Goal: Task Accomplishment & Management: Manage account settings

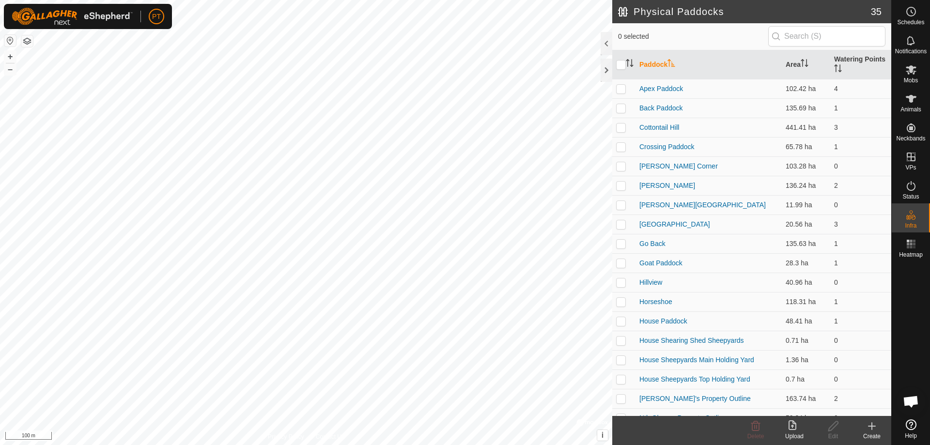
scroll to position [154, 0]
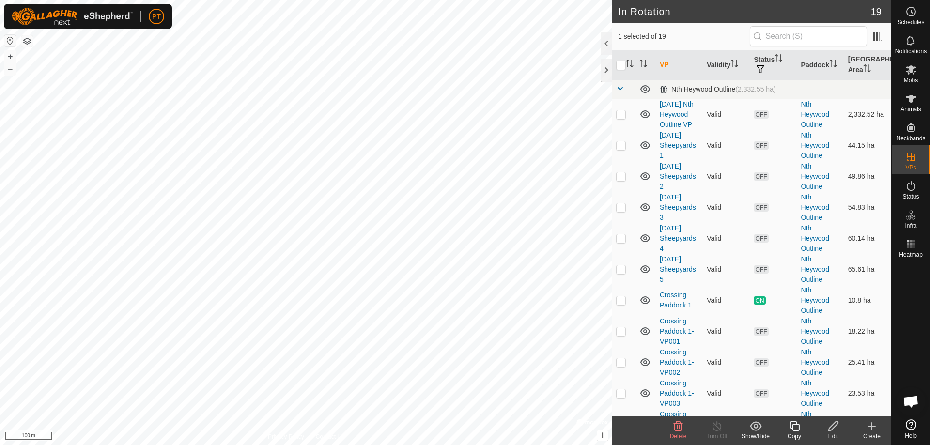
click at [831, 423] on icon at bounding box center [833, 426] width 12 height 12
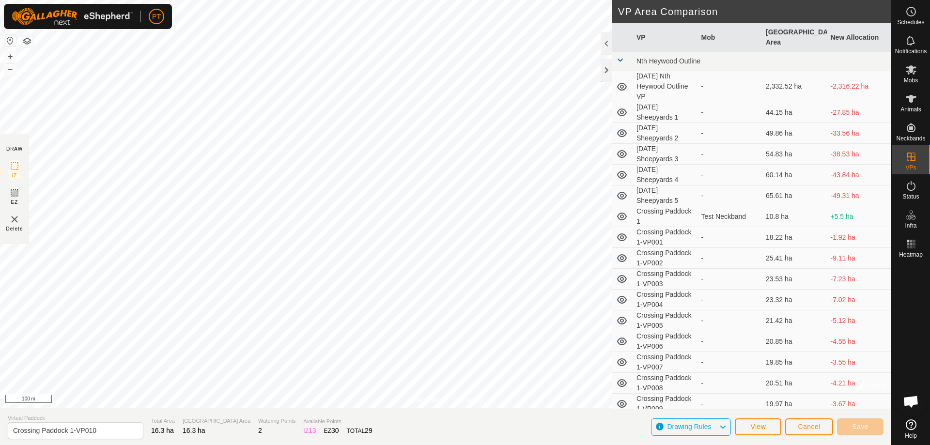
click at [0, 118] on html "PT Schedules Notifications Mobs Animals Neckbands VPs Status Infra Heatmap Help…" at bounding box center [465, 222] width 930 height 445
click at [862, 429] on span "Save" at bounding box center [860, 427] width 16 height 8
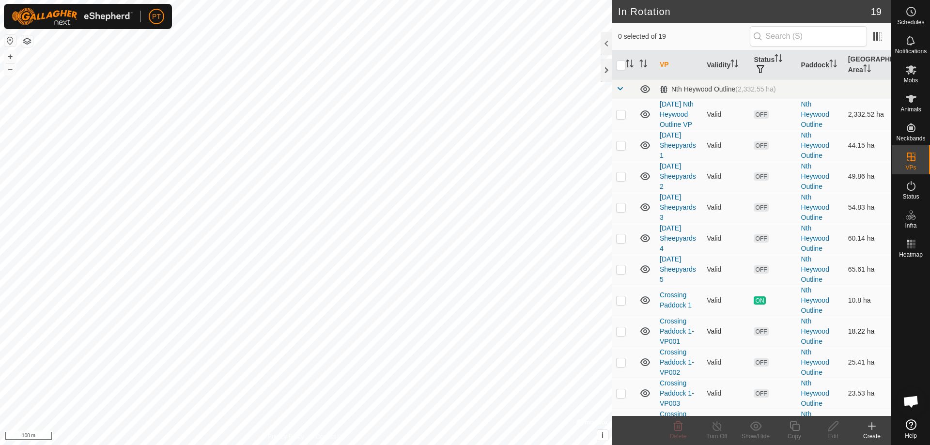
checkbox input "true"
checkbox input "false"
checkbox input "true"
checkbox input "false"
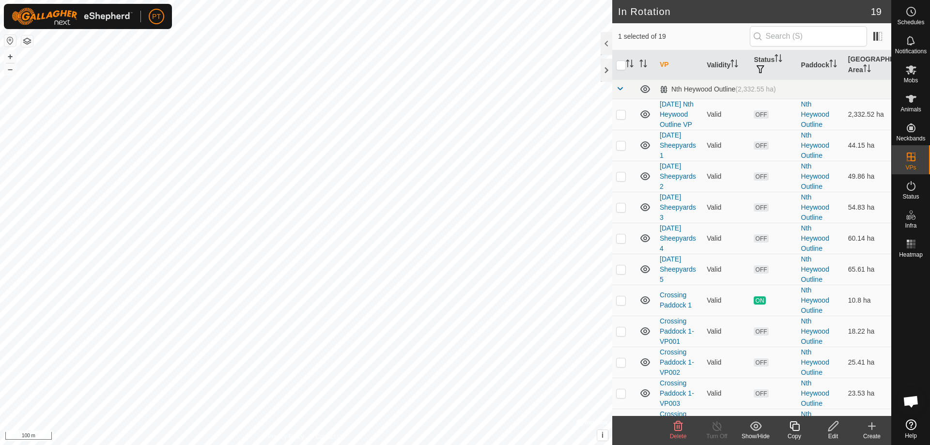
checkbox input "true"
checkbox input "false"
checkbox input "true"
click at [832, 424] on icon at bounding box center [833, 426] width 12 height 12
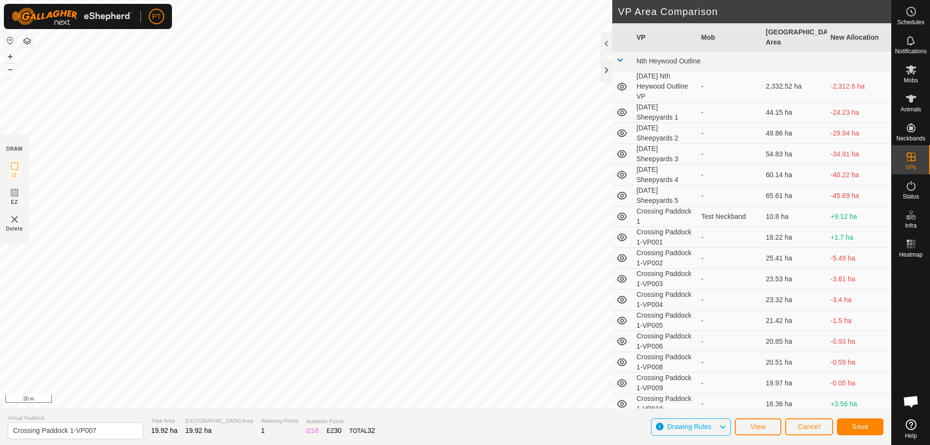
click at [226, 445] on html "PT Schedules Notifications Mobs Animals Neckbands VPs Status Infra Heatmap Help…" at bounding box center [465, 222] width 930 height 445
click at [860, 425] on span "Save" at bounding box center [860, 427] width 16 height 8
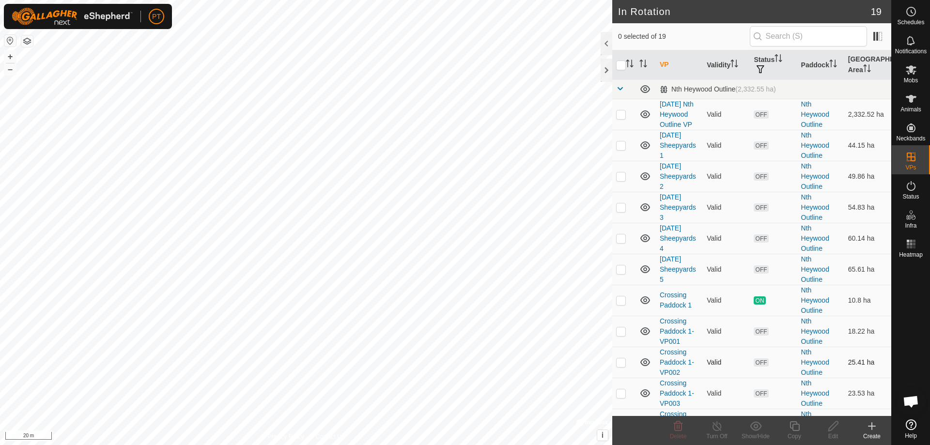
checkbox input "true"
checkbox input "false"
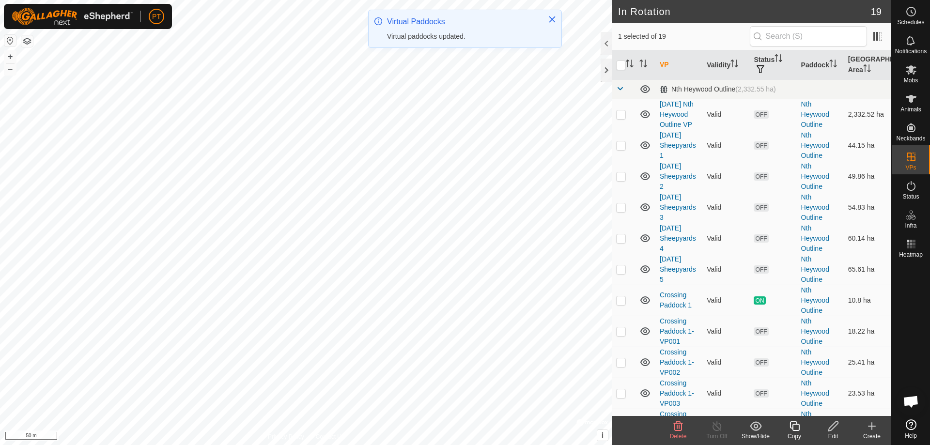
checkbox input "true"
checkbox input "false"
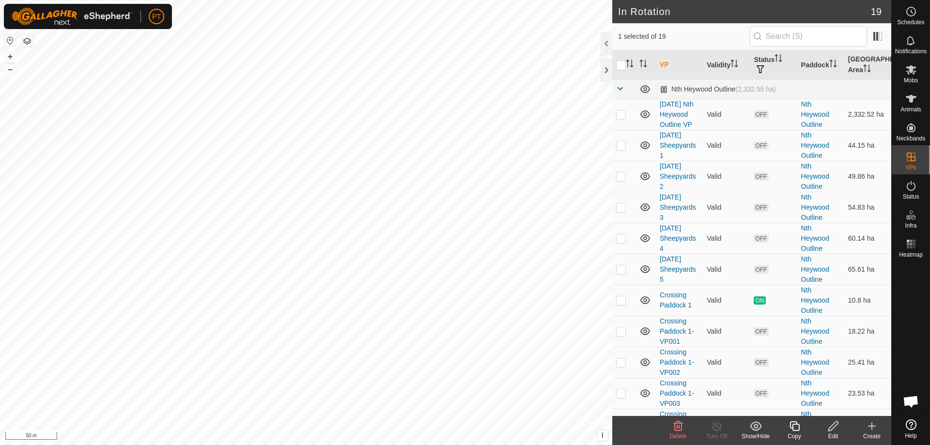
checkbox input "true"
checkbox input "false"
click at [833, 426] on icon at bounding box center [833, 426] width 12 height 12
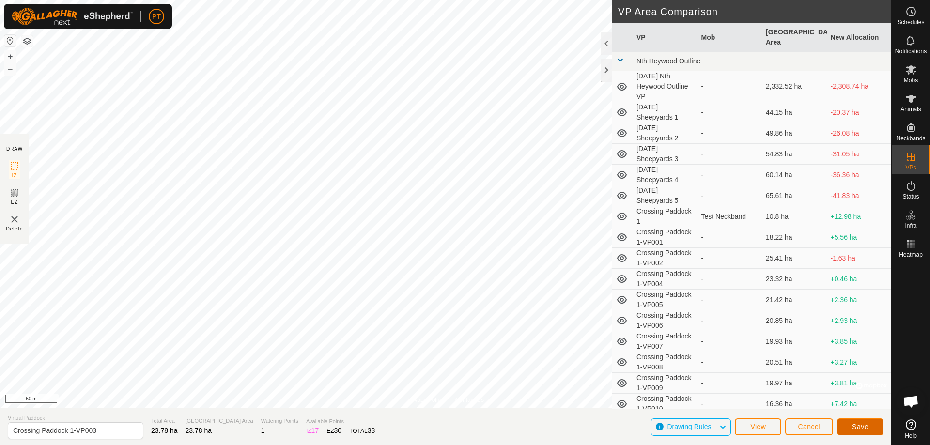
click at [862, 432] on button "Save" at bounding box center [860, 427] width 47 height 17
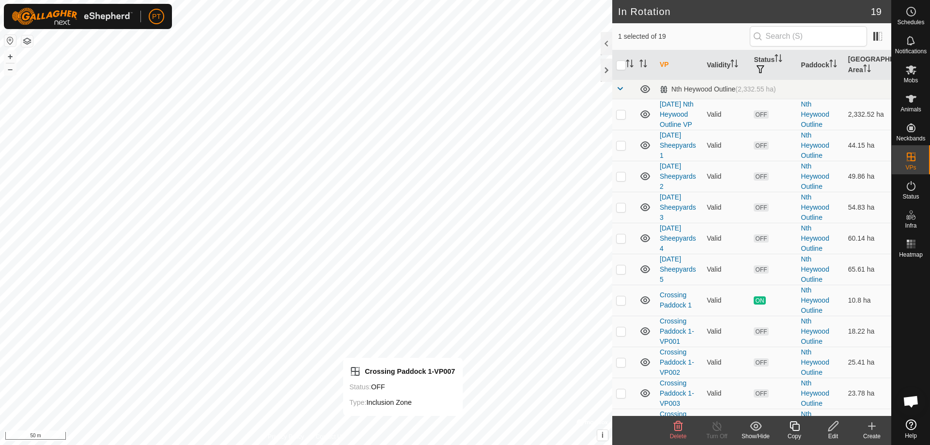
checkbox input "false"
checkbox input "true"
click at [832, 426] on icon at bounding box center [833, 426] width 10 height 10
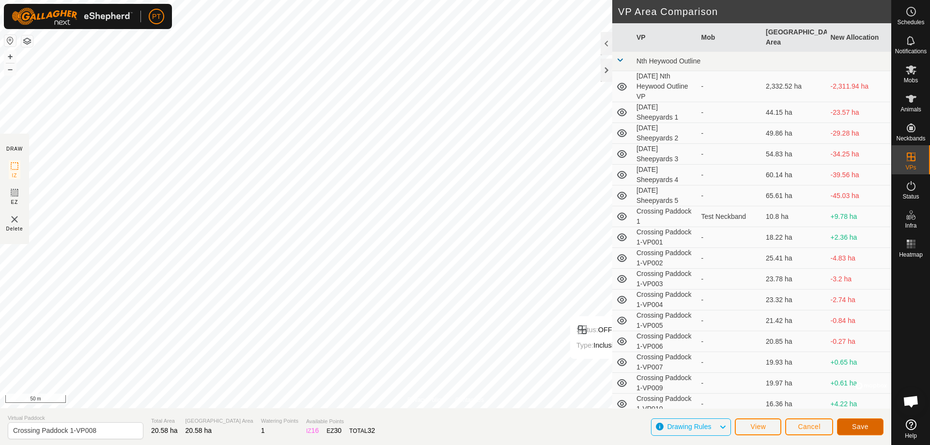
click at [867, 427] on span "Save" at bounding box center [860, 427] width 16 height 8
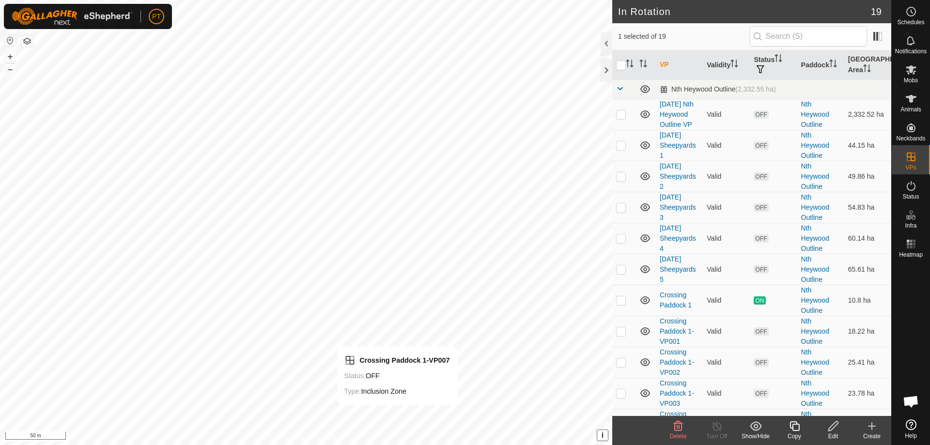
checkbox input "false"
checkbox input "true"
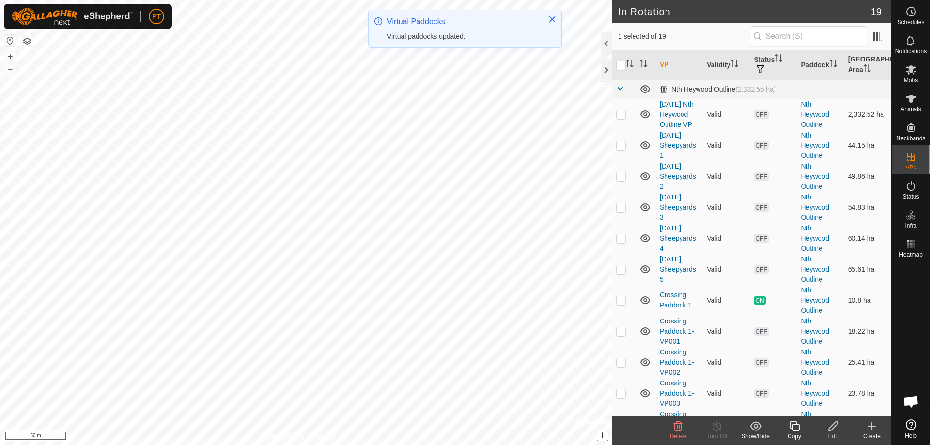
checkbox input "false"
checkbox input "true"
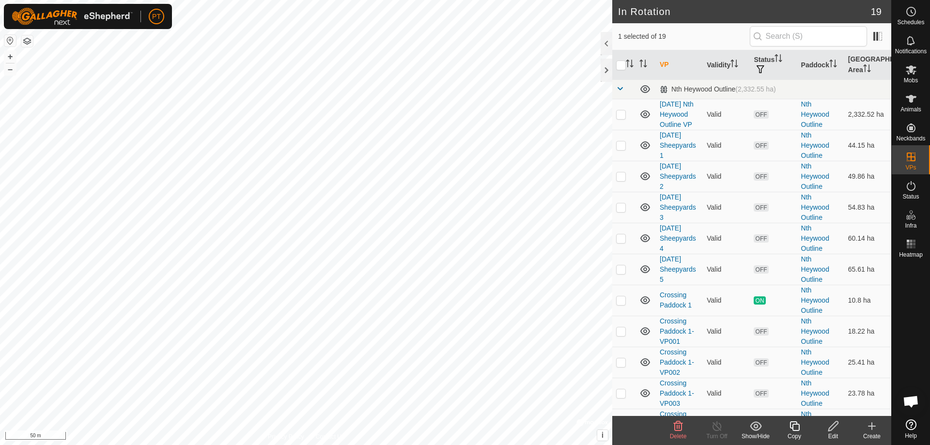
click at [831, 428] on icon at bounding box center [833, 426] width 12 height 12
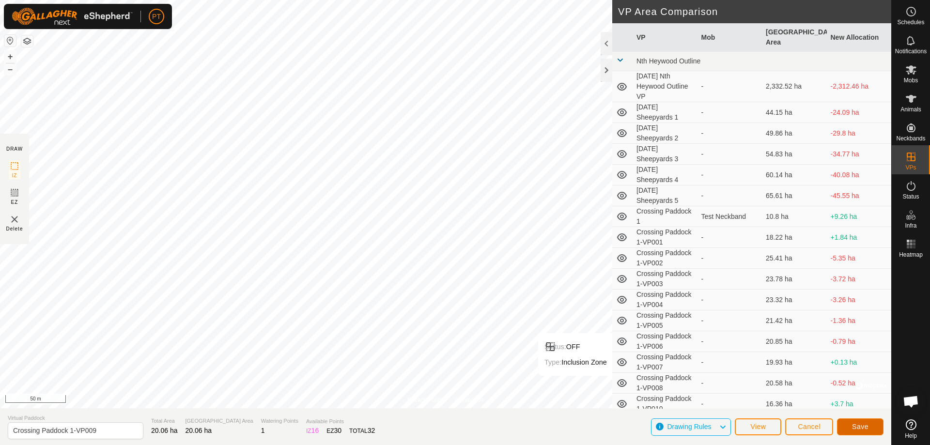
click at [854, 422] on button "Save" at bounding box center [860, 427] width 47 height 17
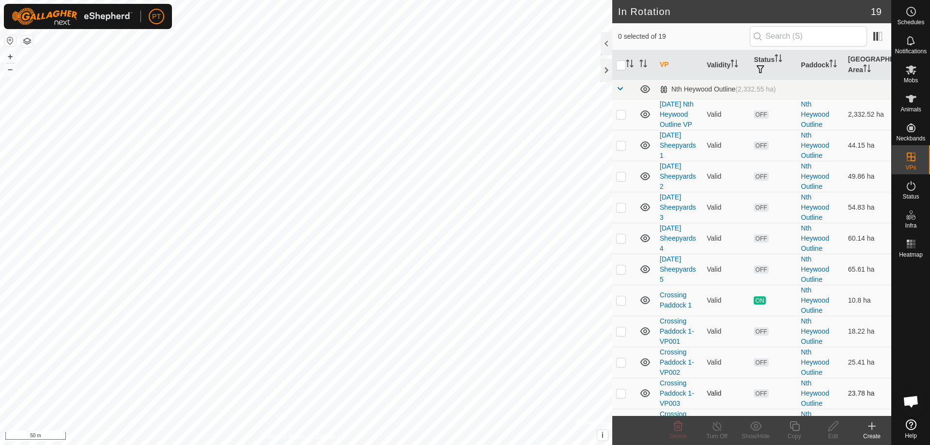
checkbox input "true"
click at [829, 422] on icon at bounding box center [833, 426] width 12 height 12
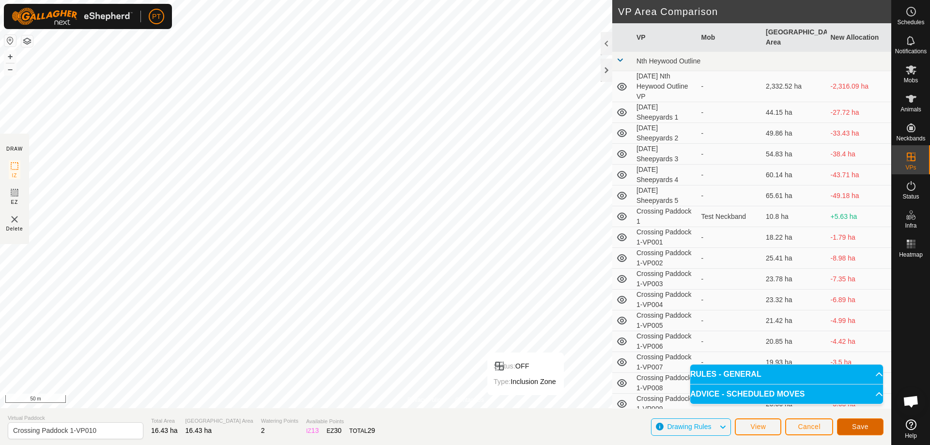
click at [861, 428] on span "Save" at bounding box center [860, 427] width 16 height 8
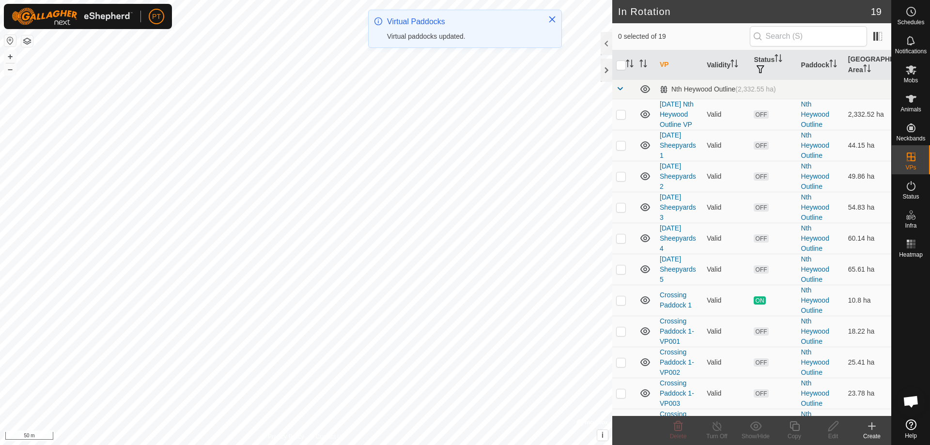
checkbox input "true"
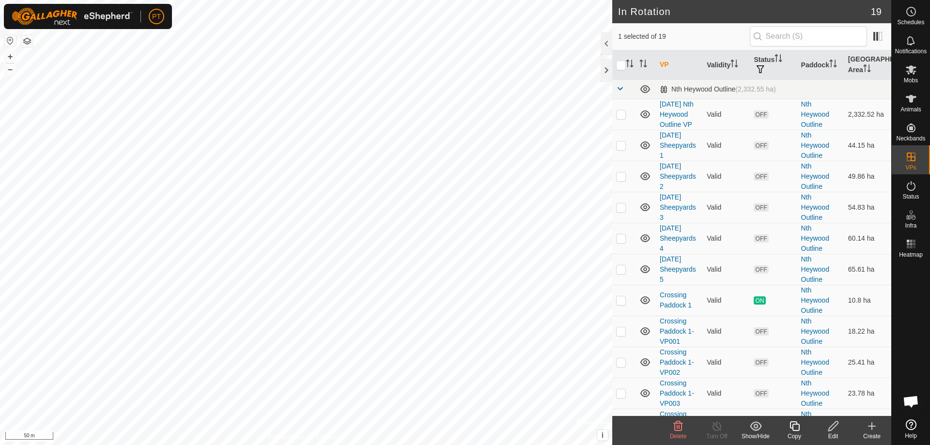
checkbox input "true"
checkbox input "false"
checkbox input "true"
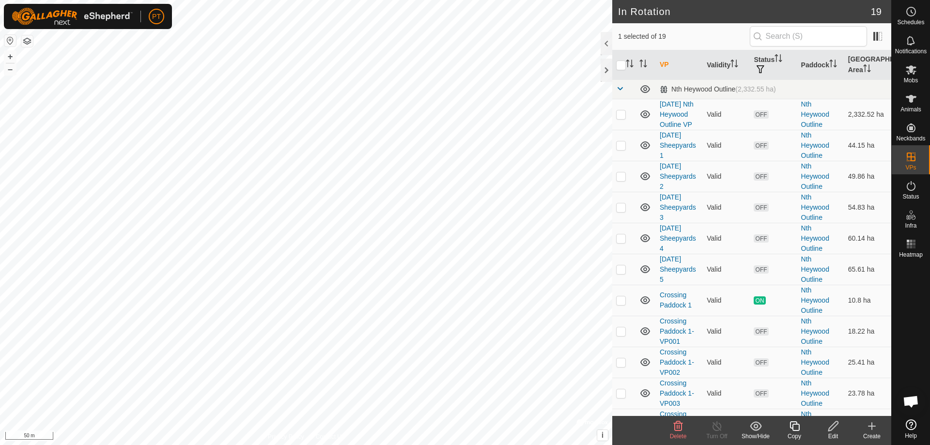
checkbox input "false"
checkbox input "true"
checkbox input "false"
checkbox input "true"
checkbox input "false"
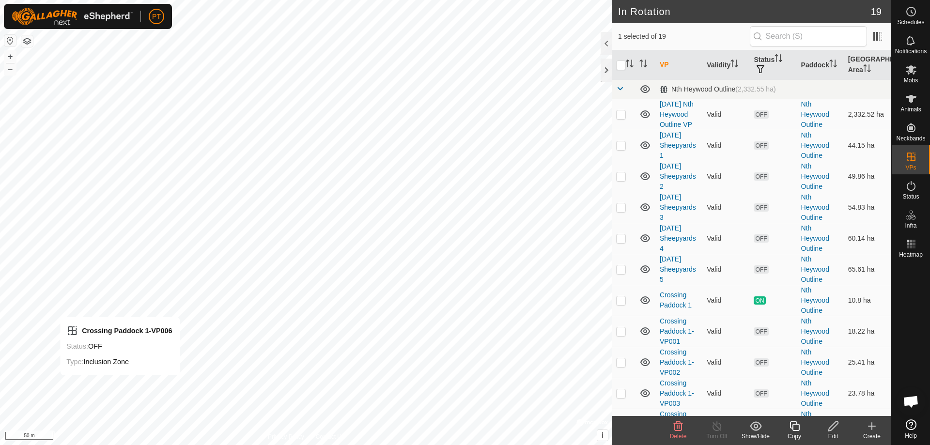
checkbox input "true"
checkbox input "false"
checkbox input "true"
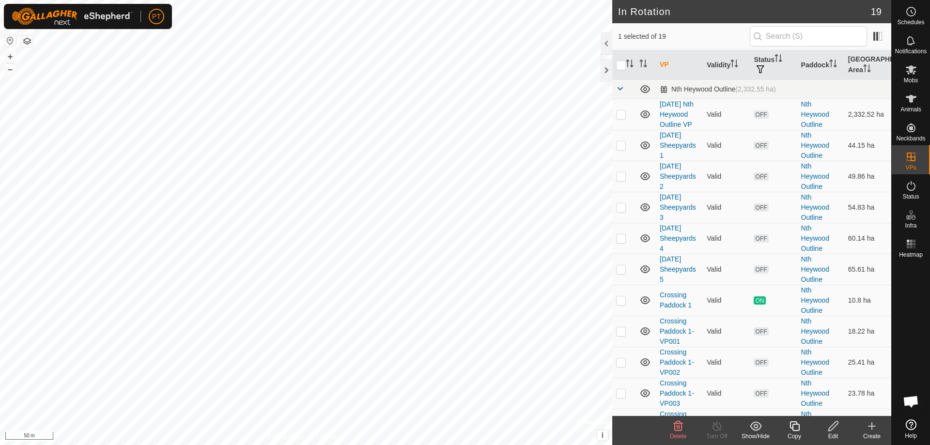
checkbox input "false"
checkbox input "true"
checkbox input "false"
checkbox input "true"
checkbox input "false"
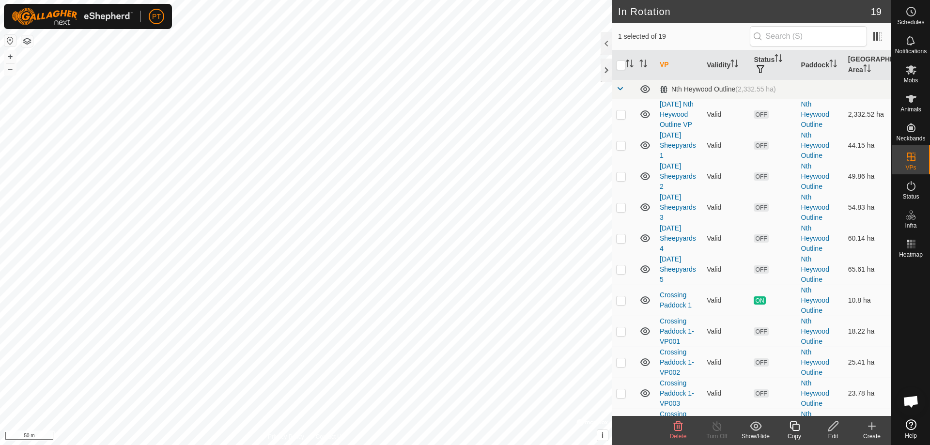
click at [836, 426] on icon at bounding box center [833, 426] width 10 height 10
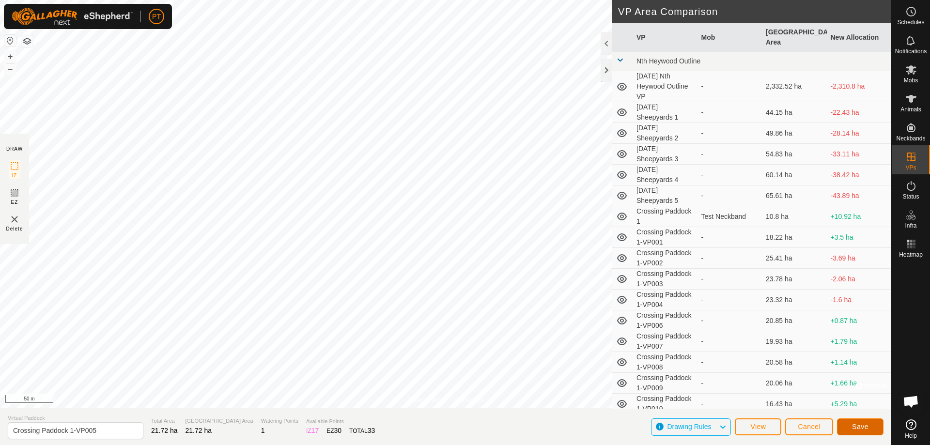
click at [856, 424] on span "Save" at bounding box center [860, 427] width 16 height 8
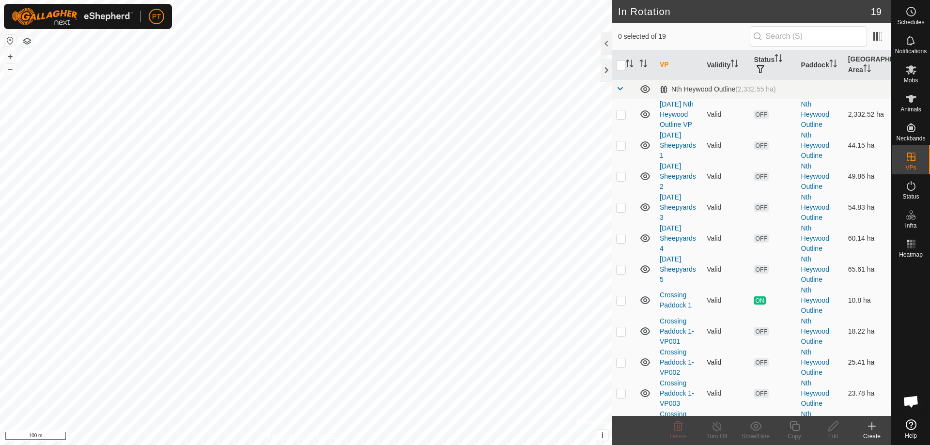
checkbox input "true"
checkbox input "false"
checkbox input "true"
checkbox input "false"
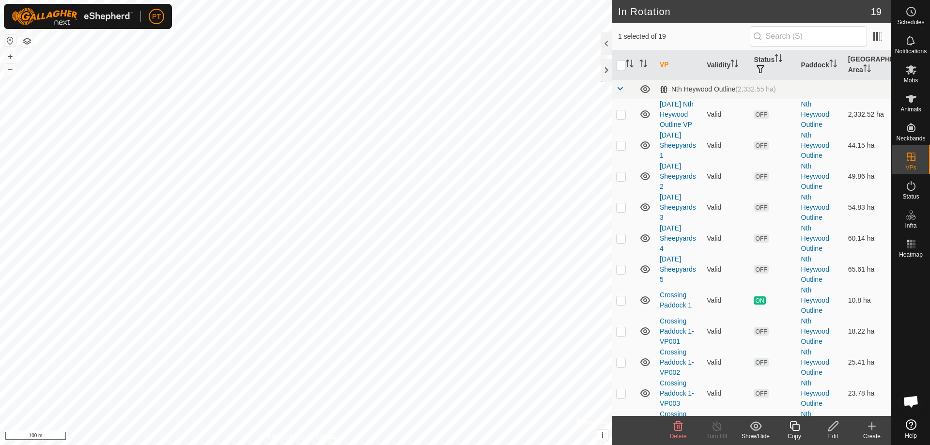
click at [832, 429] on icon at bounding box center [833, 426] width 10 height 10
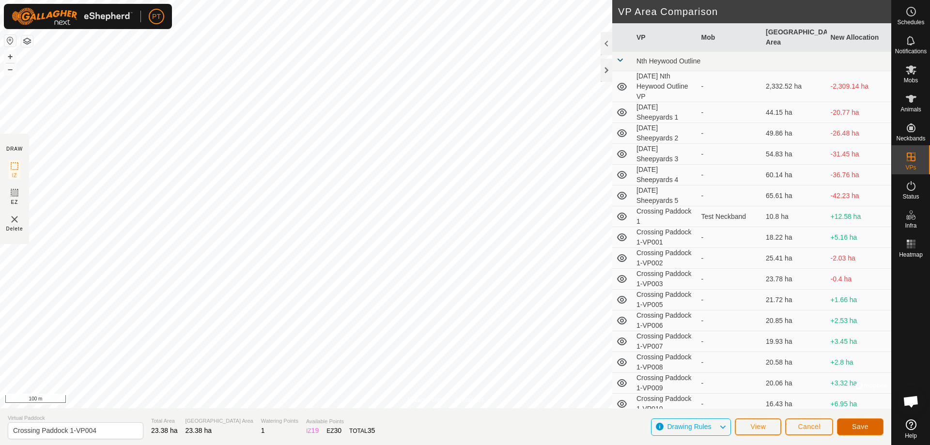
click at [860, 427] on span "Save" at bounding box center [860, 427] width 16 height 8
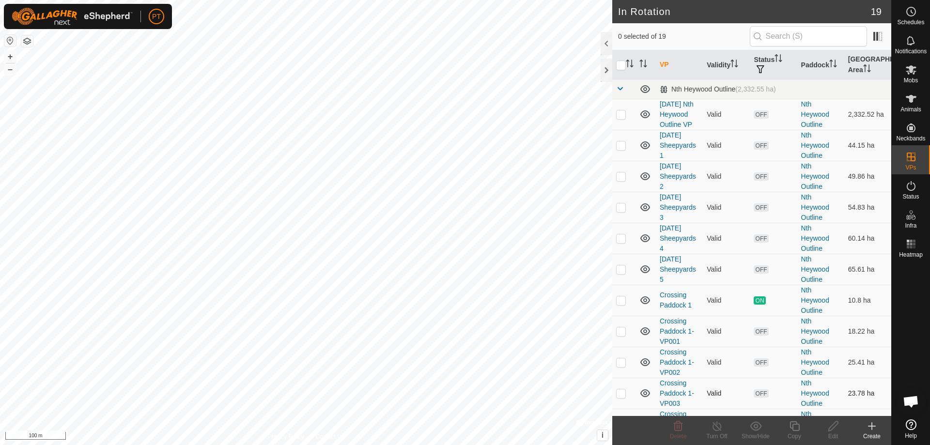
checkbox input "true"
checkbox input "false"
checkbox input "true"
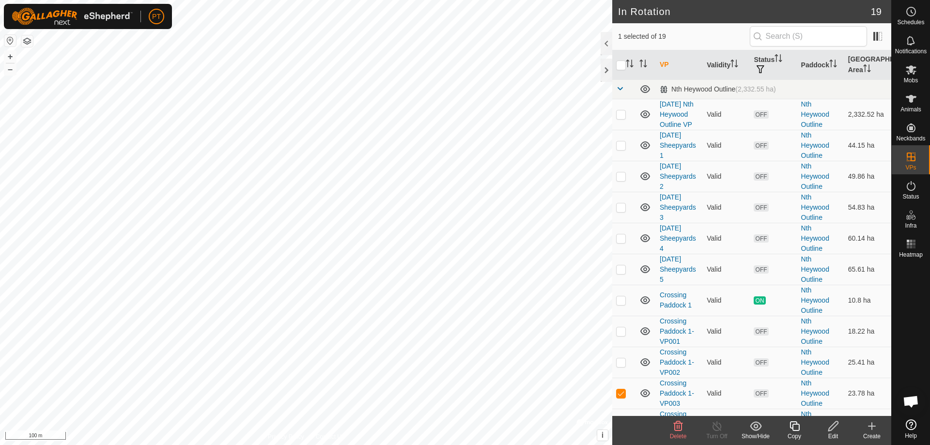
checkbox input "true"
checkbox input "false"
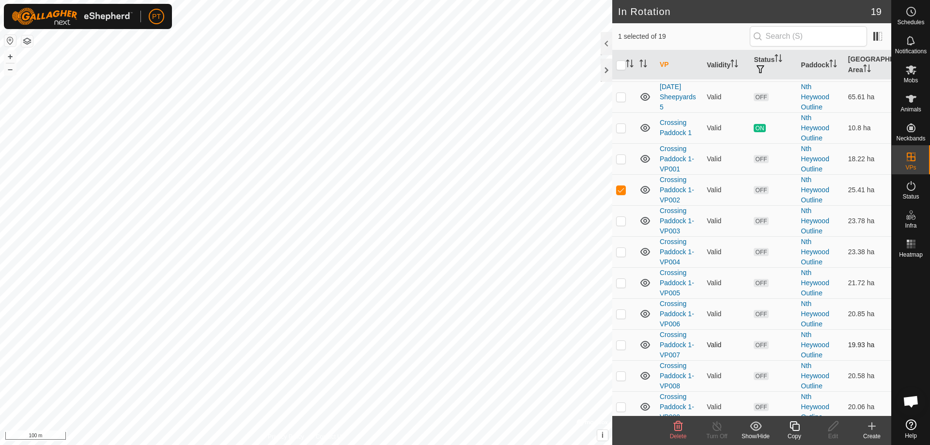
scroll to position [194, 0]
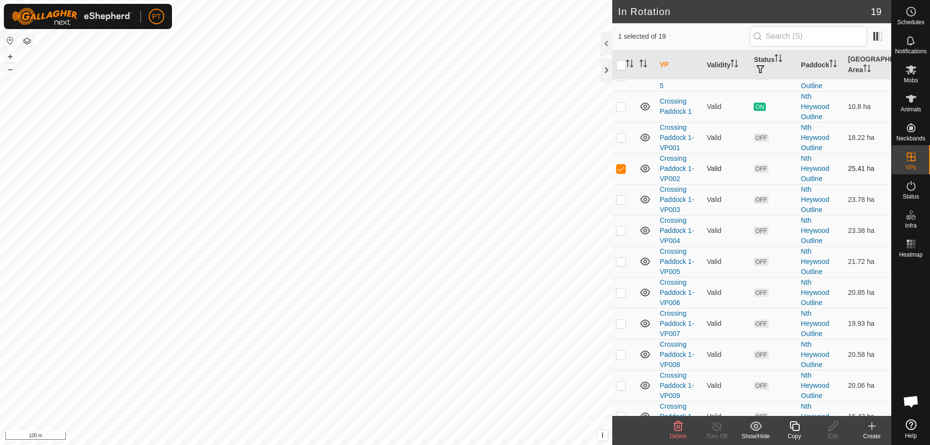
click at [620, 172] on p-checkbox at bounding box center [621, 169] width 10 height 8
click at [619, 172] on p-checkbox at bounding box center [621, 169] width 10 height 8
checkbox input "true"
checkbox input "false"
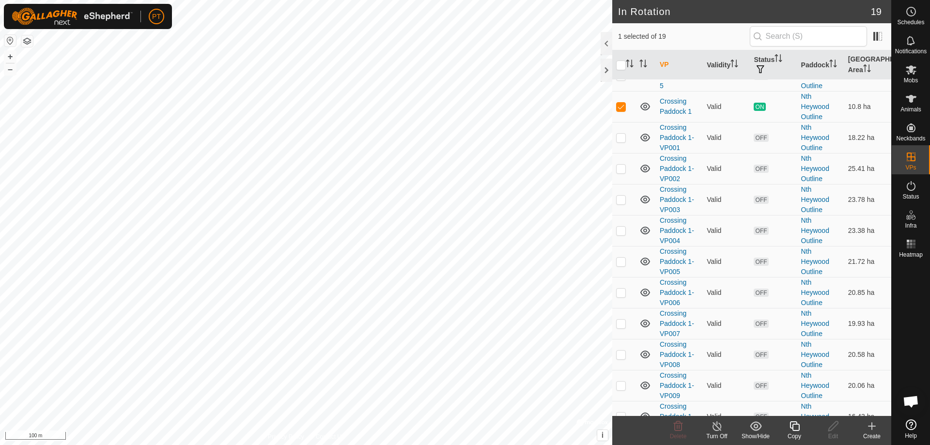
click at [716, 426] on line at bounding box center [717, 427] width 8 height 8
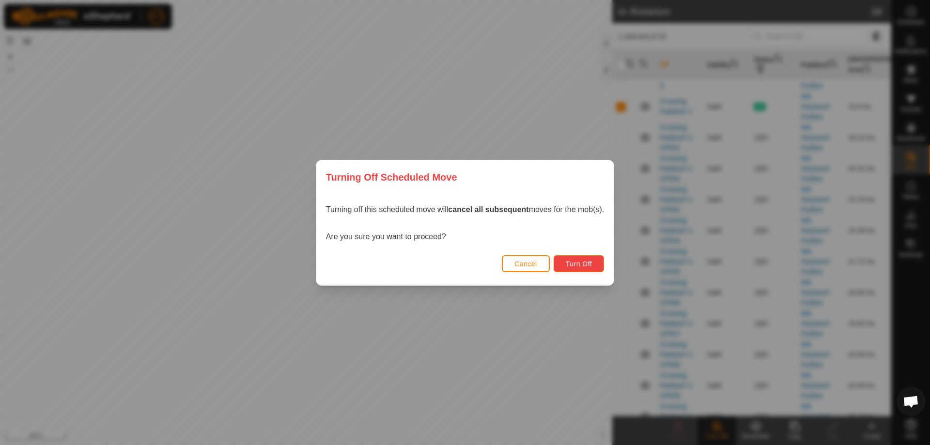
click at [580, 265] on span "Turn Off" at bounding box center [579, 264] width 27 height 8
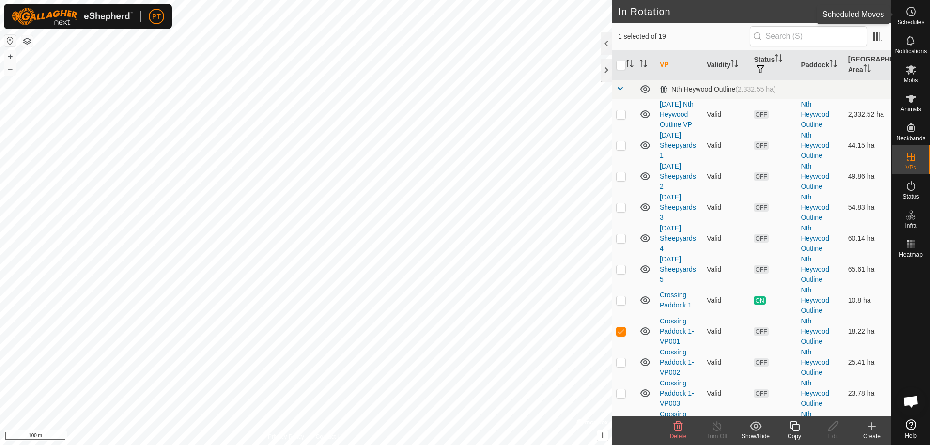
click at [914, 13] on icon at bounding box center [911, 12] width 12 height 12
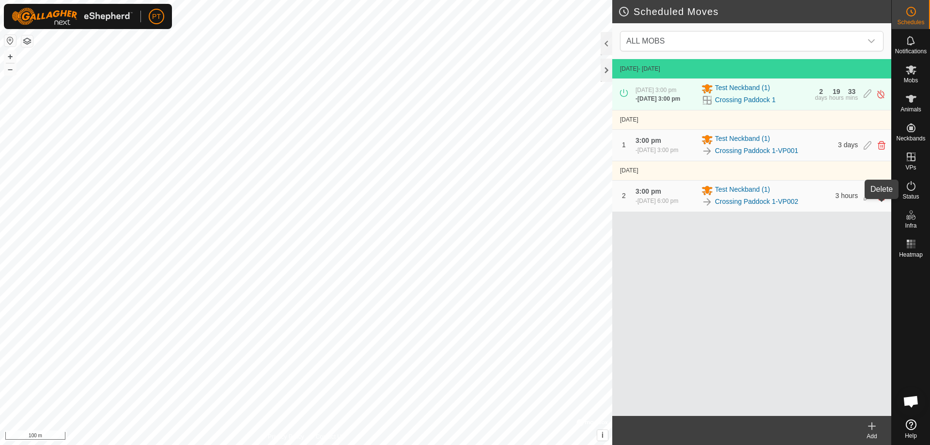
click at [880, 201] on icon at bounding box center [882, 196] width 8 height 9
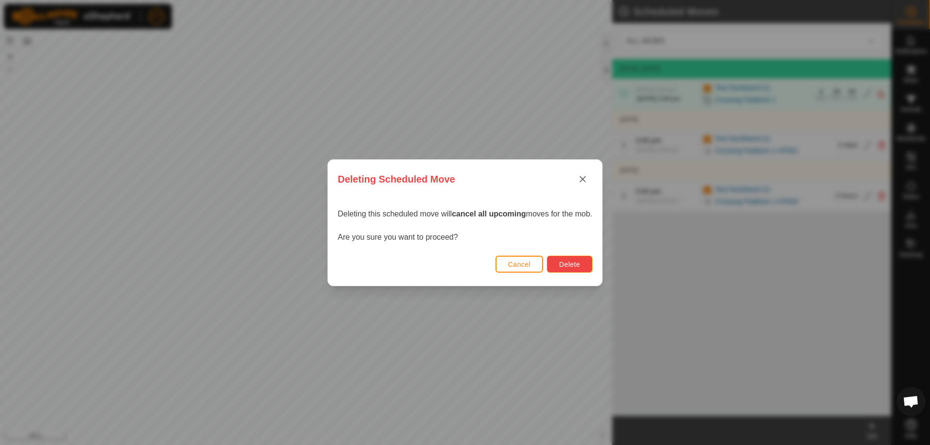
click at [579, 264] on span "Delete" at bounding box center [569, 265] width 21 height 8
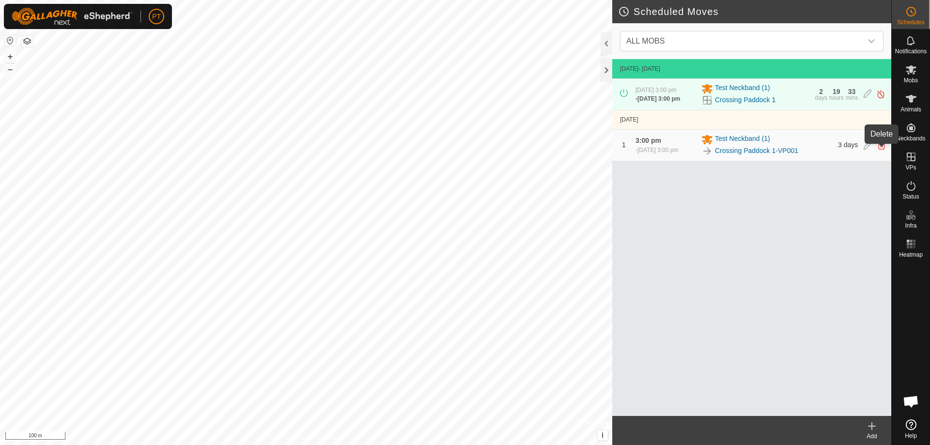
click at [884, 150] on icon at bounding box center [882, 145] width 8 height 9
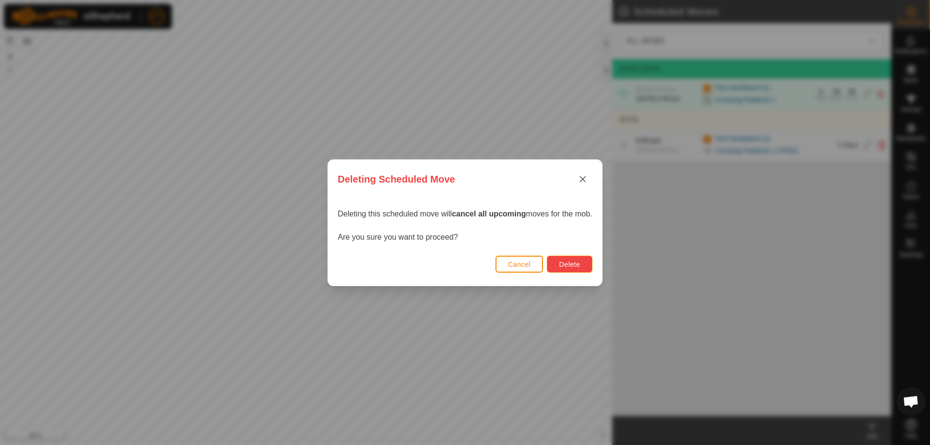
click at [567, 264] on span "Delete" at bounding box center [569, 265] width 21 height 8
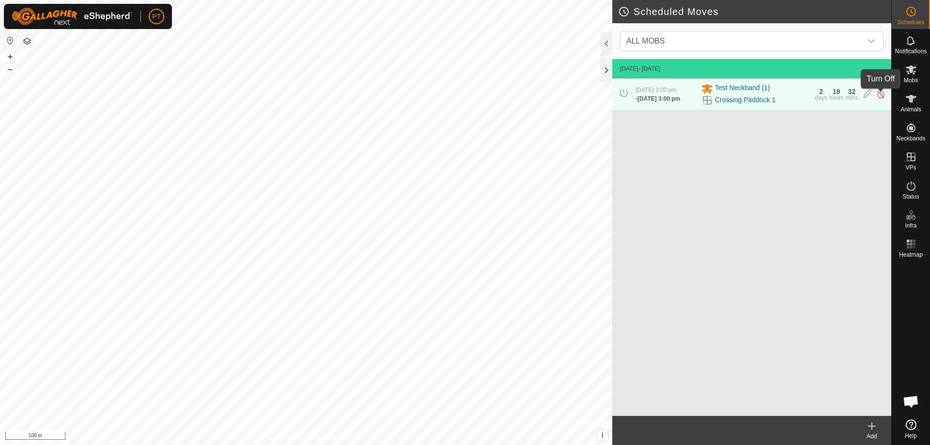
click at [881, 96] on img at bounding box center [880, 94] width 9 height 10
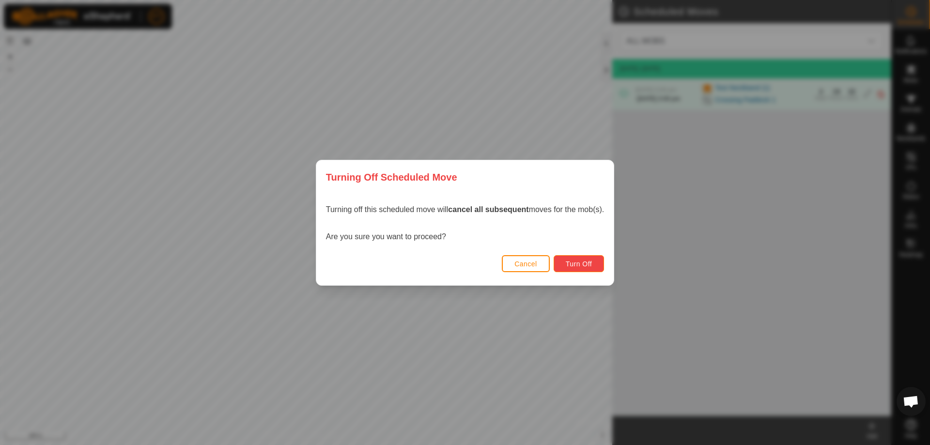
click at [589, 264] on span "Turn Off" at bounding box center [579, 264] width 27 height 8
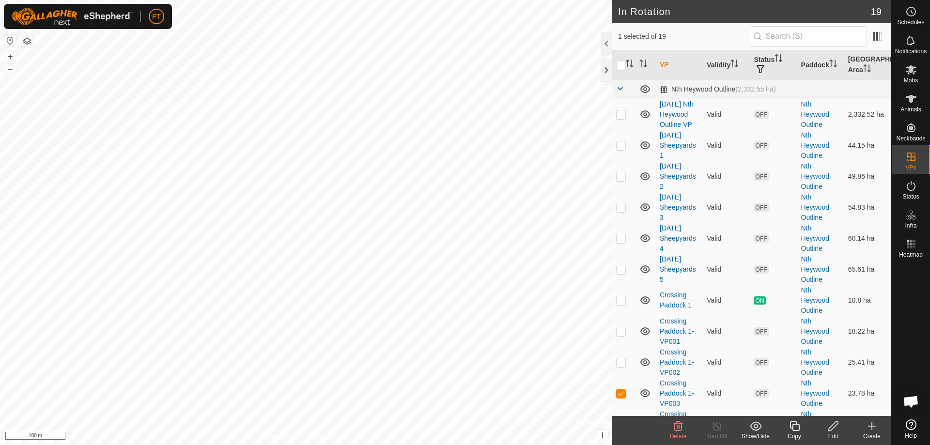
checkbox input "false"
checkbox input "true"
checkbox input "false"
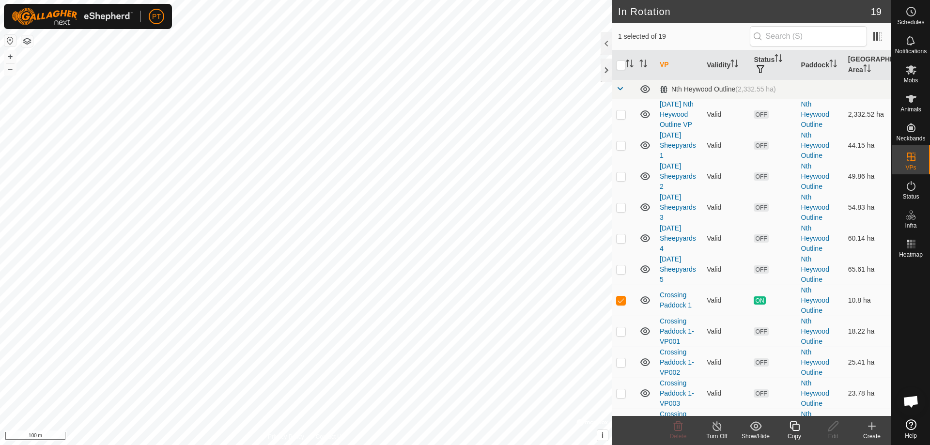
checkbox input "true"
click at [835, 427] on icon at bounding box center [833, 426] width 10 height 10
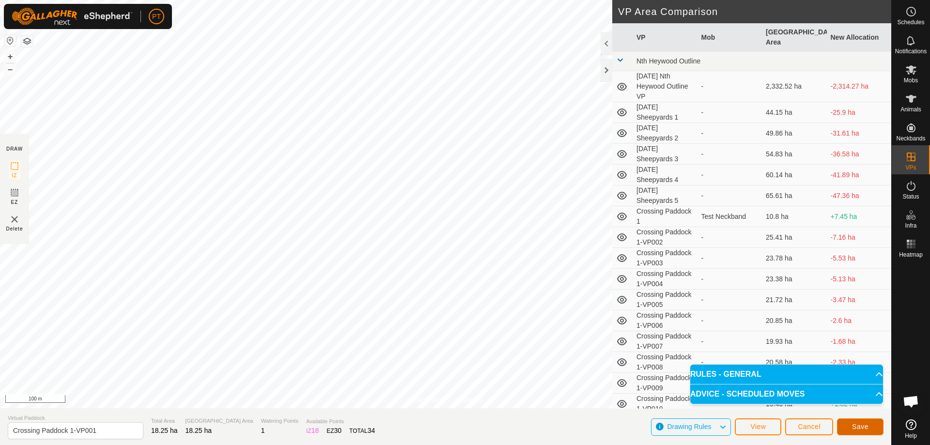
click at [866, 428] on span "Save" at bounding box center [860, 427] width 16 height 8
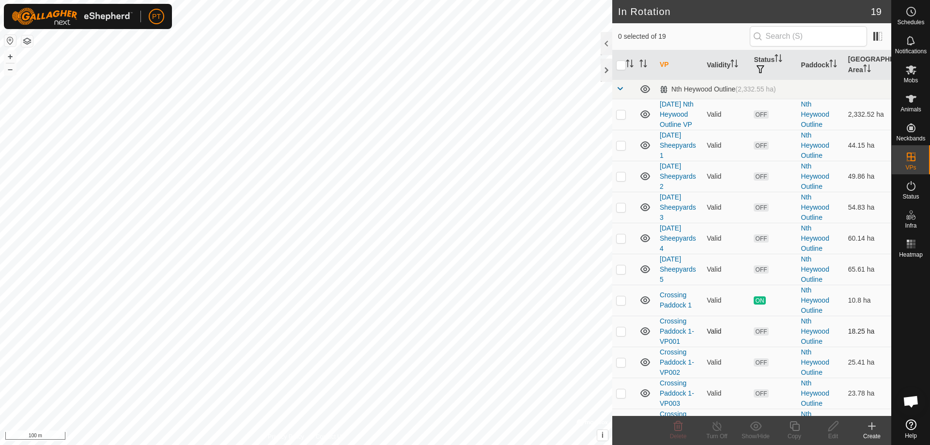
checkbox input "true"
checkbox input "false"
checkbox input "true"
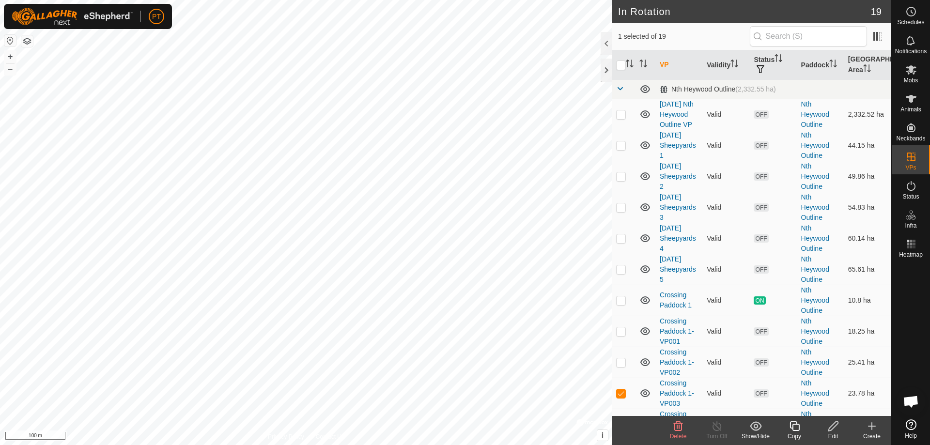
checkbox input "true"
checkbox input "false"
click at [832, 427] on icon at bounding box center [833, 426] width 12 height 12
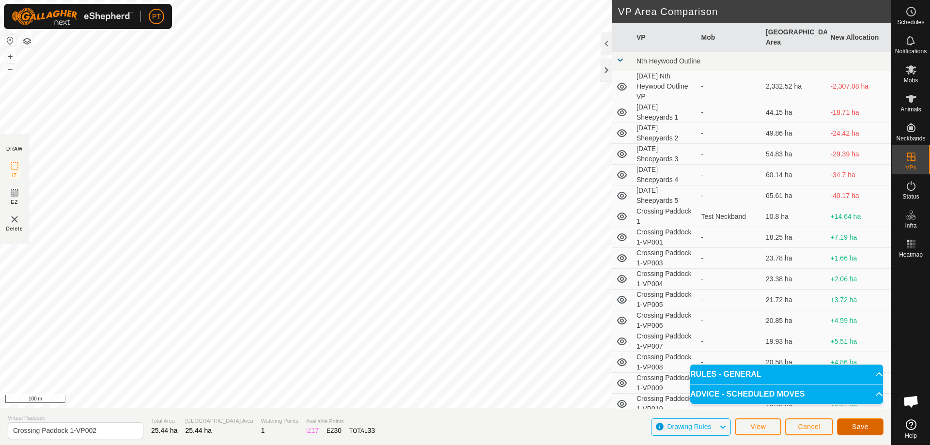
click at [866, 430] on span "Save" at bounding box center [860, 427] width 16 height 8
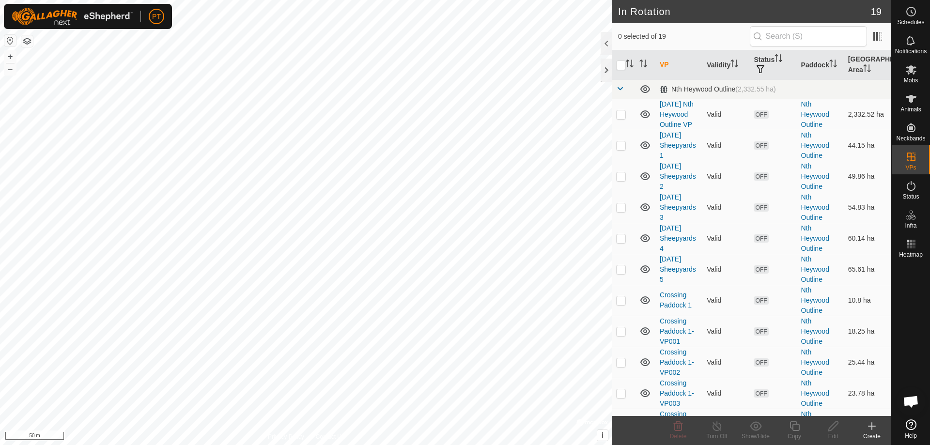
checkbox input "true"
checkbox input "false"
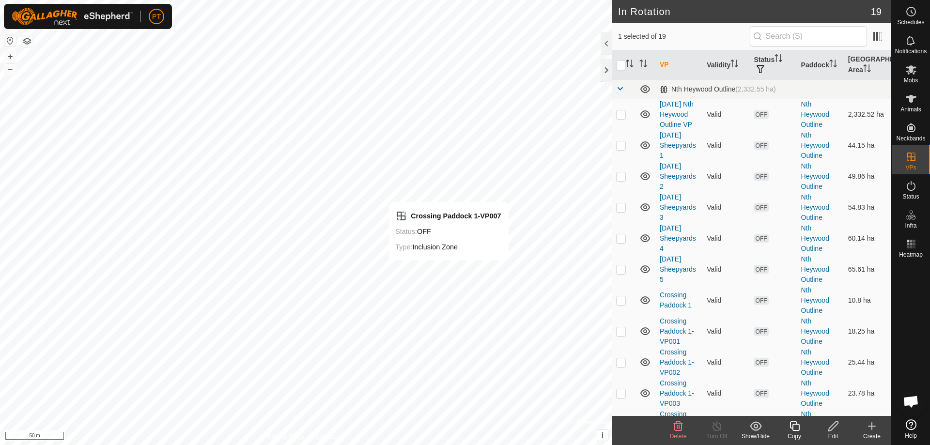
checkbox input "true"
checkbox input "false"
checkbox input "true"
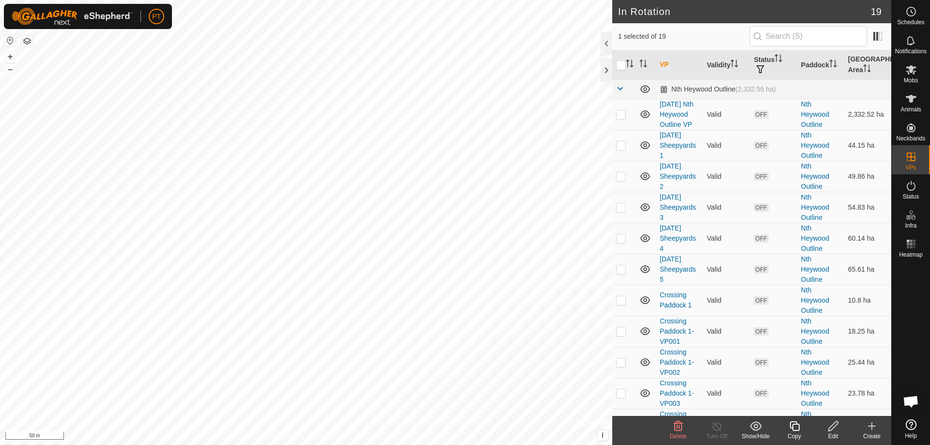
click at [833, 429] on icon at bounding box center [833, 426] width 12 height 12
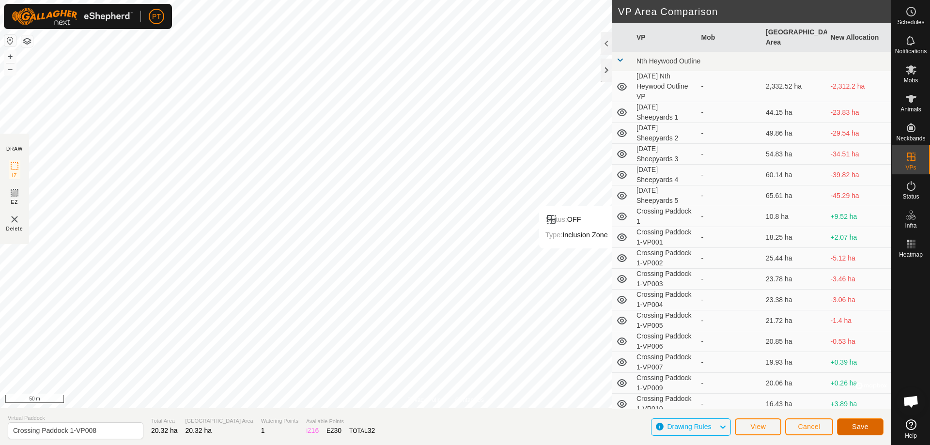
click at [861, 426] on span "Save" at bounding box center [860, 427] width 16 height 8
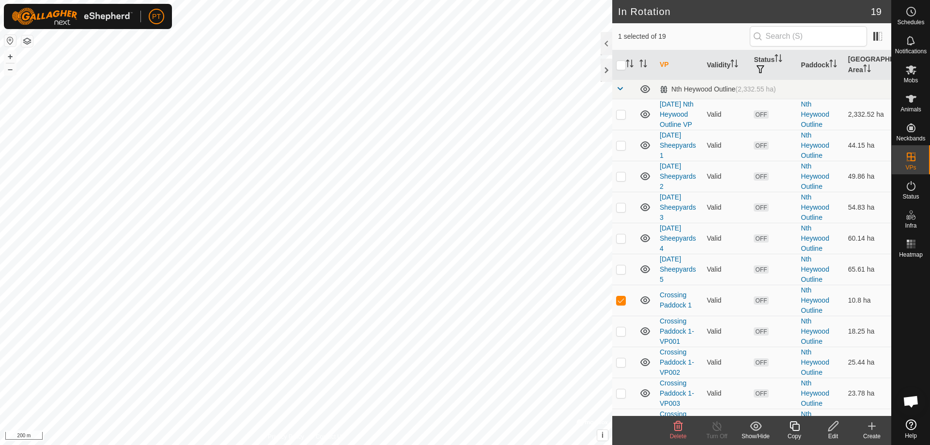
checkbox input "false"
checkbox input "true"
checkbox input "false"
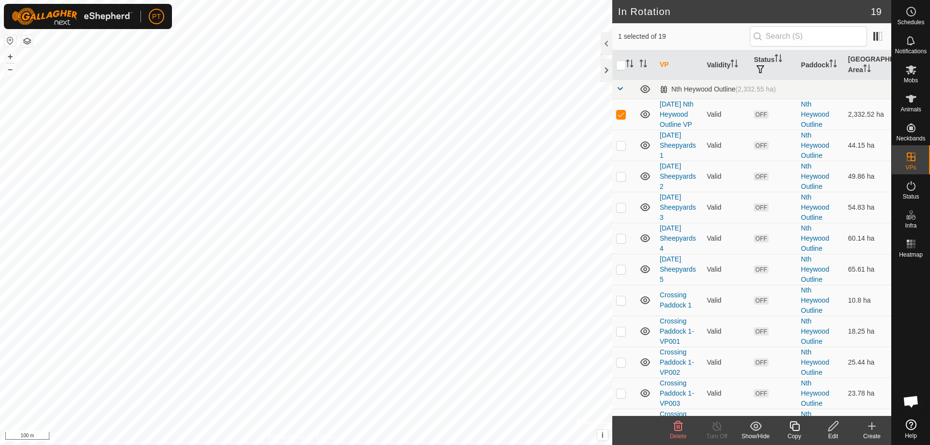
checkbox input "false"
checkbox input "true"
